Goal: Find specific page/section: Find specific page/section

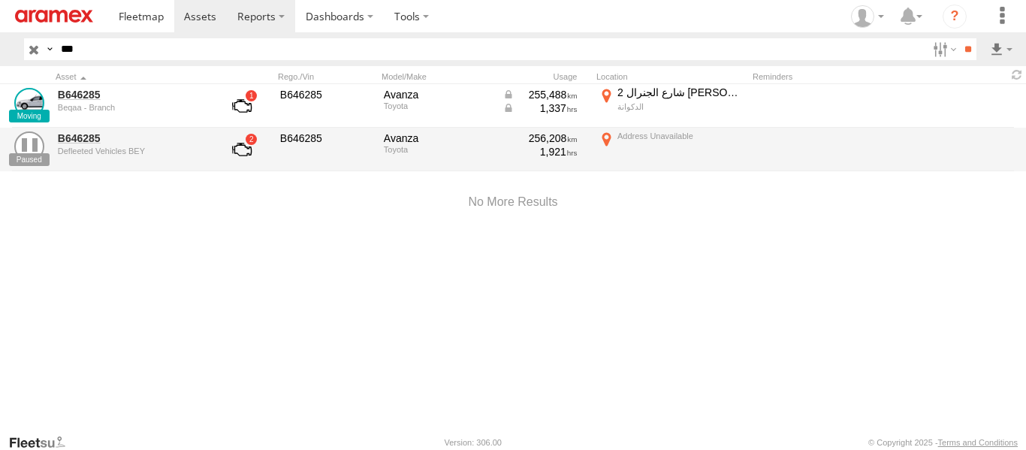
click at [228, 17] on label at bounding box center [261, 16] width 68 height 32
click at [196, 15] on span at bounding box center [200, 16] width 32 height 14
click at [144, 20] on span at bounding box center [141, 16] width 45 height 14
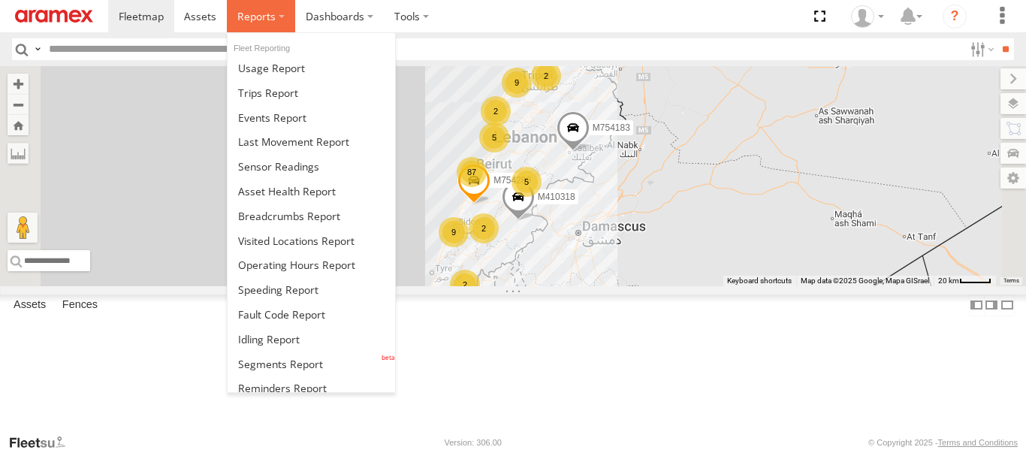
click at [288, 20] on label at bounding box center [261, 16] width 68 height 32
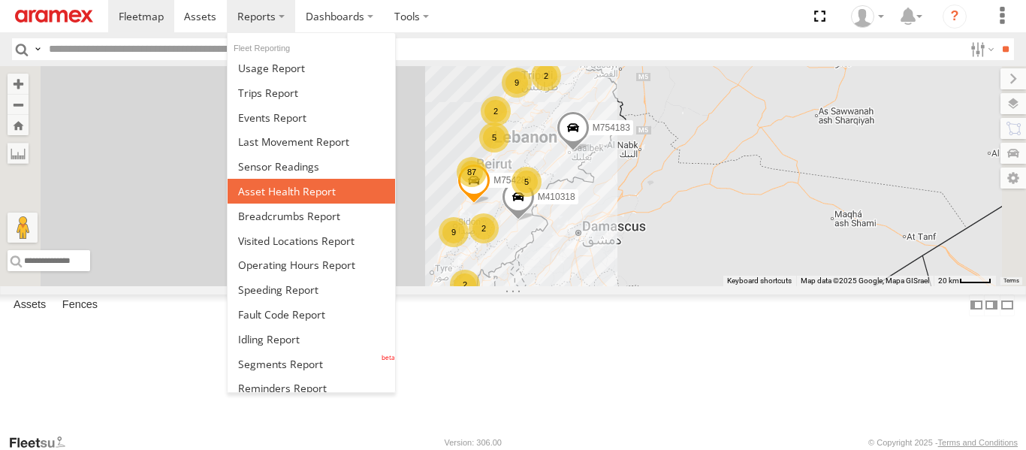
click at [284, 186] on span at bounding box center [287, 191] width 98 height 14
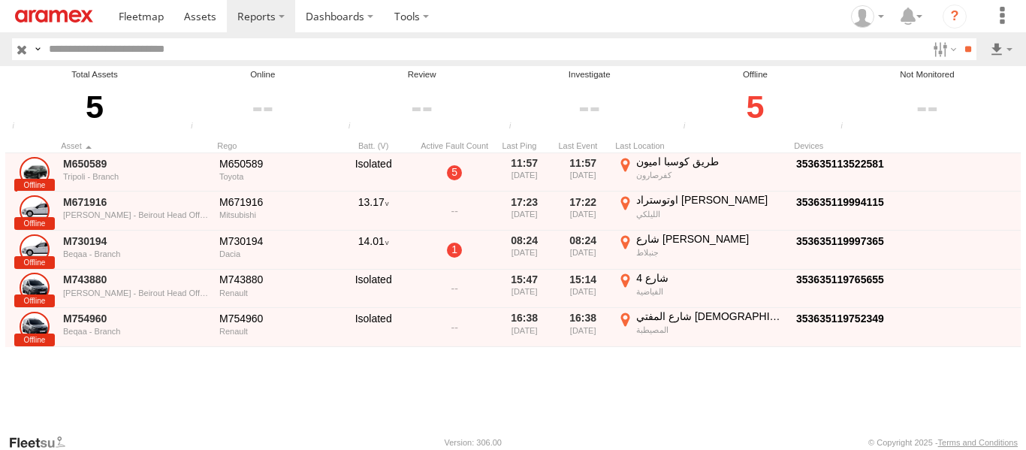
click at [758, 109] on div "5" at bounding box center [755, 107] width 153 height 52
